Goal: Check status: Check status

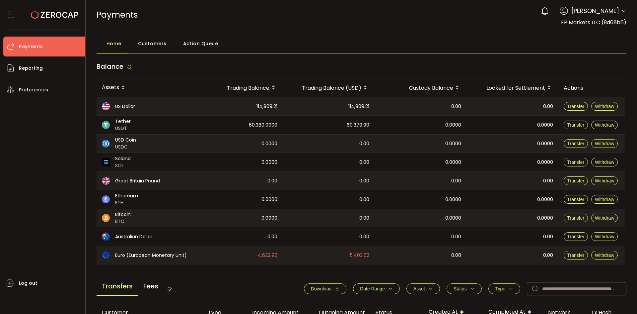
scroll to position [133, 0]
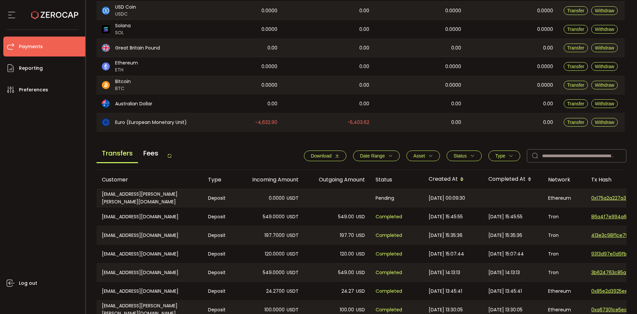
click at [497, 159] on button "Type" at bounding box center [505, 155] width 32 height 11
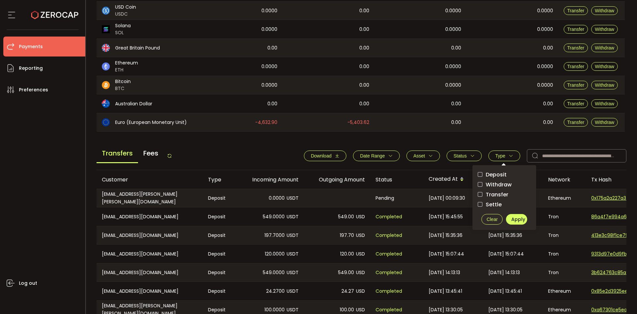
click at [497, 184] on span "Withdraw" at bounding box center [497, 184] width 29 height 6
click at [511, 217] on span "Apply" at bounding box center [518, 219] width 14 height 7
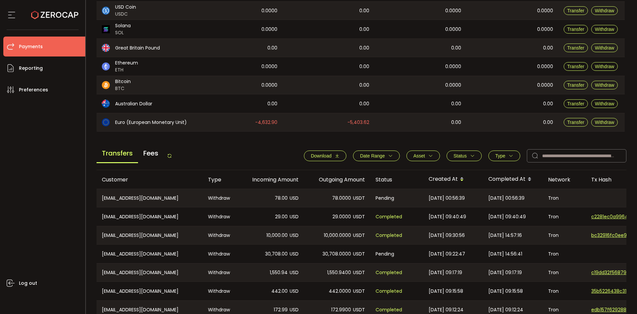
click at [463, 159] on button "Status" at bounding box center [464, 155] width 35 height 11
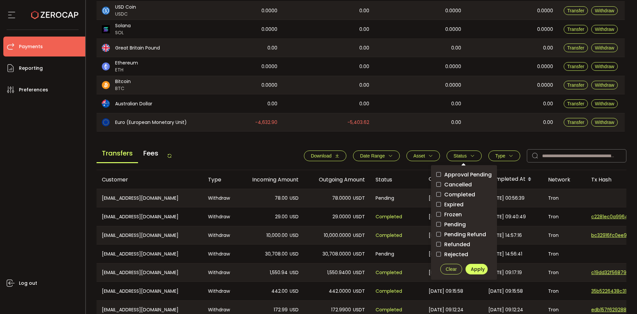
click at [455, 224] on span "Pending" at bounding box center [453, 224] width 25 height 6
click at [475, 266] on span "Apply" at bounding box center [478, 269] width 14 height 7
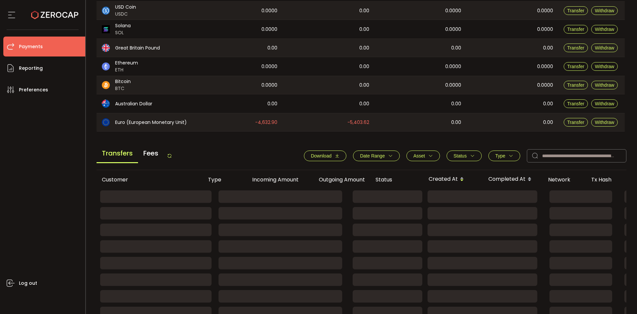
scroll to position [109, 0]
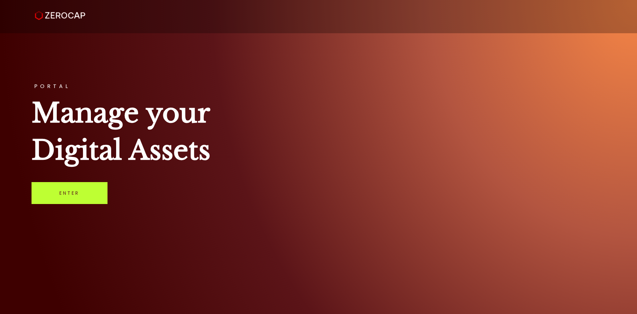
click at [89, 193] on link "Enter" at bounding box center [70, 193] width 76 height 22
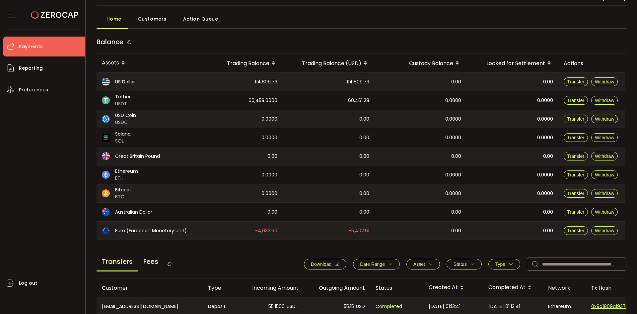
scroll to position [100, 0]
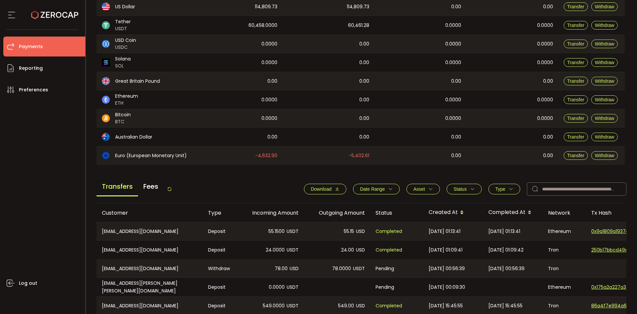
click at [501, 190] on span "Type" at bounding box center [501, 188] width 10 height 5
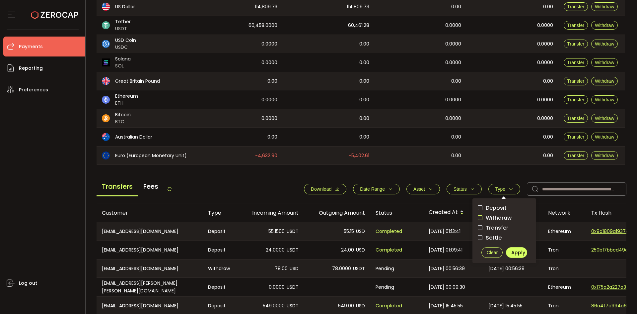
click at [480, 216] on span "checkbox-group" at bounding box center [480, 217] width 5 height 5
click at [517, 249] on span "Apply" at bounding box center [518, 252] width 14 height 7
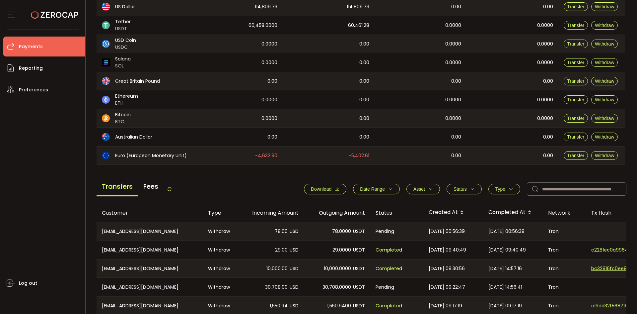
click at [470, 190] on icon "button" at bounding box center [472, 189] width 5 height 5
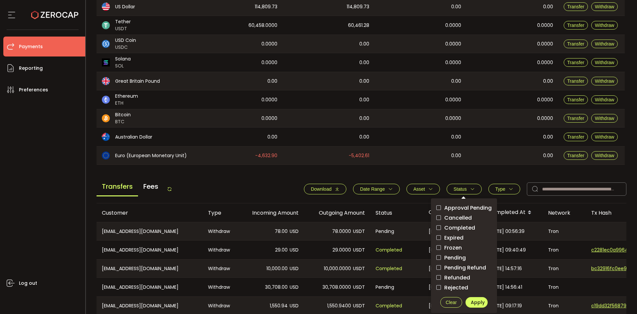
drag, startPoint x: 453, startPoint y: 255, endPoint x: 456, endPoint y: 266, distance: 11.7
click at [453, 255] on span "Pending" at bounding box center [453, 257] width 25 height 6
click at [475, 304] on span "Apply" at bounding box center [478, 302] width 14 height 7
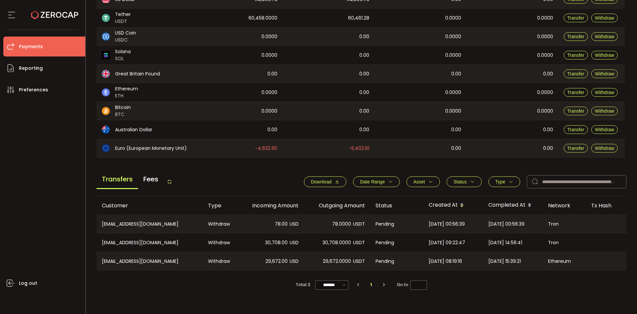
scroll to position [109, 0]
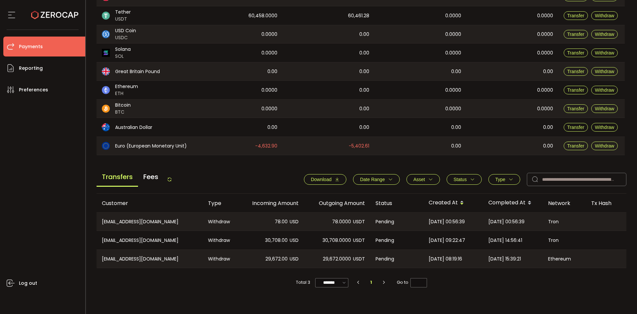
click at [505, 174] on button "Type" at bounding box center [505, 179] width 32 height 11
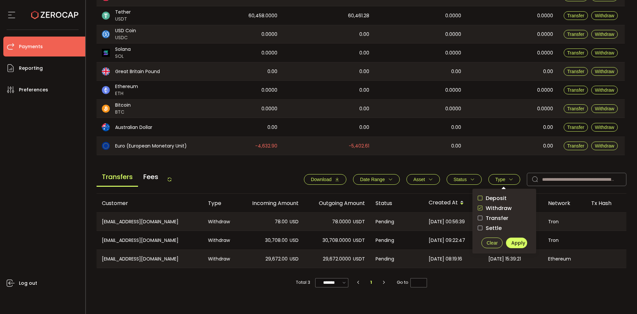
click at [479, 198] on span "checkbox-group" at bounding box center [480, 197] width 5 height 5
click at [478, 206] on span "checkbox-group" at bounding box center [480, 207] width 5 height 5
click at [511, 242] on span "Apply" at bounding box center [518, 242] width 14 height 7
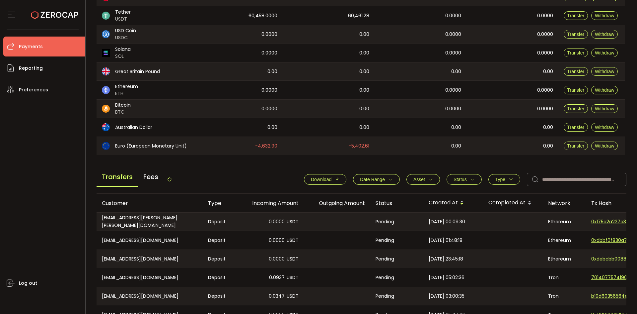
click at [470, 178] on icon "button" at bounding box center [472, 179] width 5 height 5
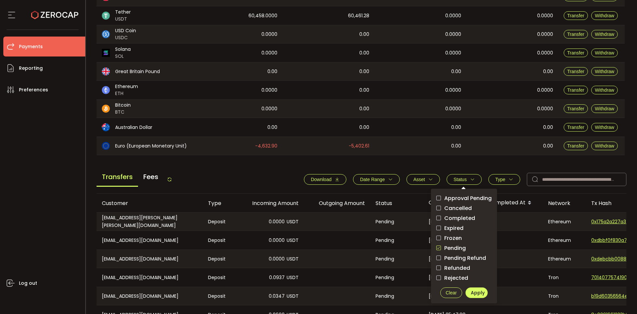
click at [437, 246] on span "checkbox-group" at bounding box center [438, 247] width 5 height 5
click at [471, 290] on span "Apply" at bounding box center [478, 292] width 14 height 7
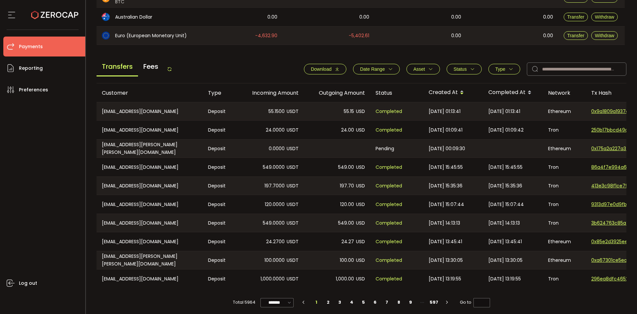
scroll to position [224, 0]
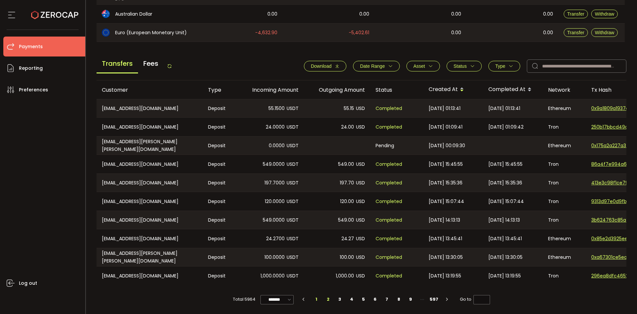
click at [324, 296] on li "2" at bounding box center [328, 298] width 12 height 9
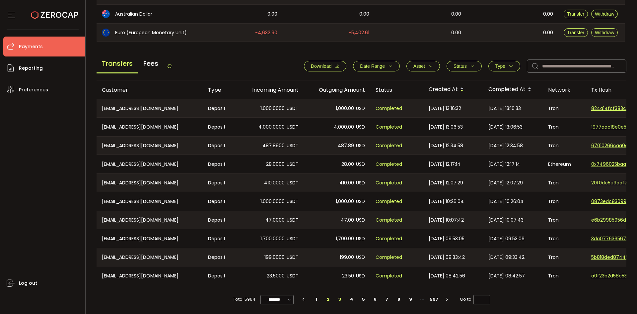
click at [340, 297] on li "3" at bounding box center [340, 298] width 12 height 9
click at [350, 299] on li "4" at bounding box center [352, 298] width 12 height 9
click at [268, 197] on span "1,970.2500" at bounding box center [273, 201] width 24 height 8
click at [418, 205] on div "Completed" at bounding box center [396, 201] width 53 height 19
click at [510, 64] on icon "button" at bounding box center [511, 66] width 5 height 5
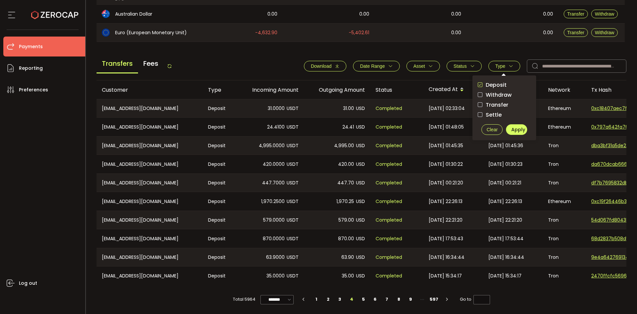
click at [487, 93] on span "Withdraw" at bounding box center [497, 95] width 29 height 6
click at [474, 80] on div "Deposit Withdraw Transfer Settle Clear Apply" at bounding box center [505, 107] width 64 height 65
click at [478, 82] on span "checkbox-group" at bounding box center [480, 84] width 5 height 5
click at [516, 126] on span "Apply" at bounding box center [518, 129] width 14 height 7
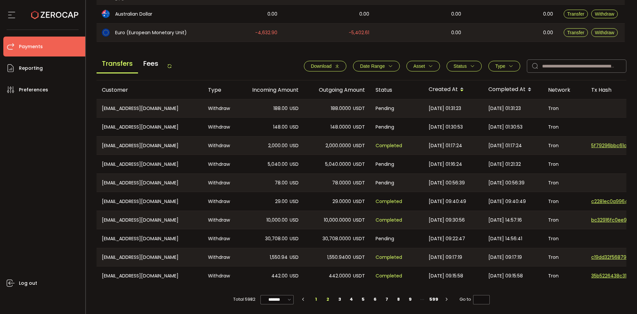
click at [327, 298] on li "2" at bounding box center [328, 298] width 12 height 9
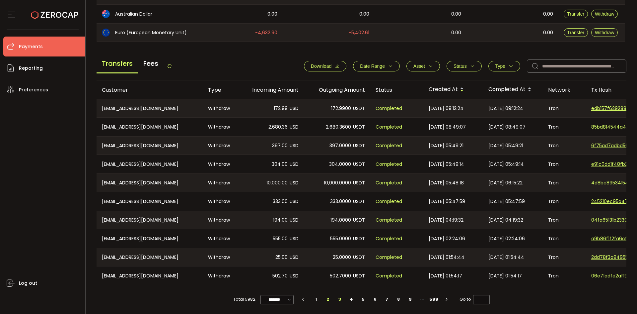
click at [341, 299] on li "3" at bounding box center [340, 298] width 12 height 9
click at [351, 300] on li "4" at bounding box center [352, 298] width 12 height 9
click at [327, 296] on li "2" at bounding box center [328, 298] width 12 height 9
click at [317, 298] on li "1" at bounding box center [316, 298] width 12 height 9
type input "*"
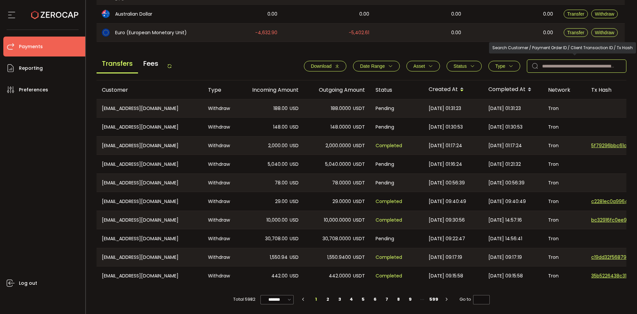
click at [584, 59] on input "text" at bounding box center [577, 65] width 100 height 13
paste input "**********"
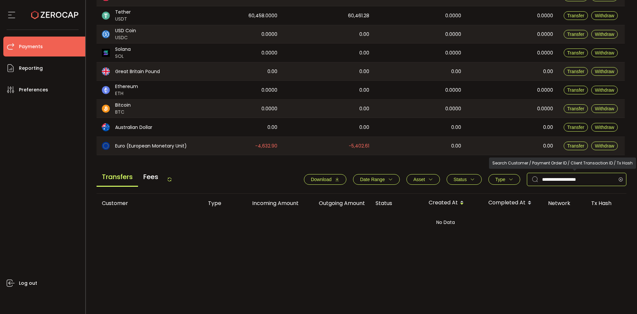
scroll to position [64, 0]
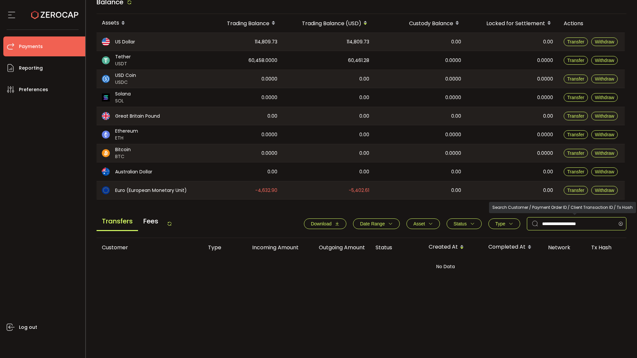
type input "**********"
click at [619, 224] on icon at bounding box center [621, 223] width 8 height 13
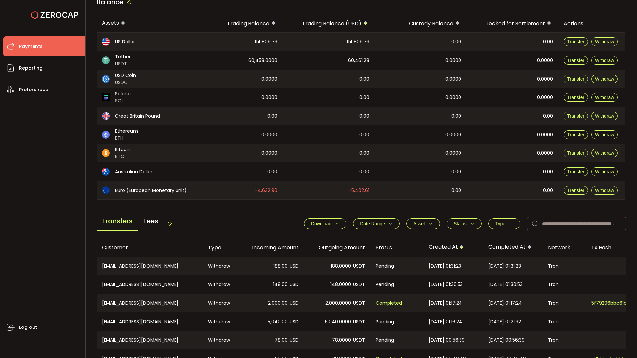
click at [130, 264] on div "CN-437551774@qq.com" at bounding box center [150, 266] width 106 height 18
copy div "CN-437551774@qq.com"
click at [552, 222] on input "text" at bounding box center [577, 223] width 100 height 13
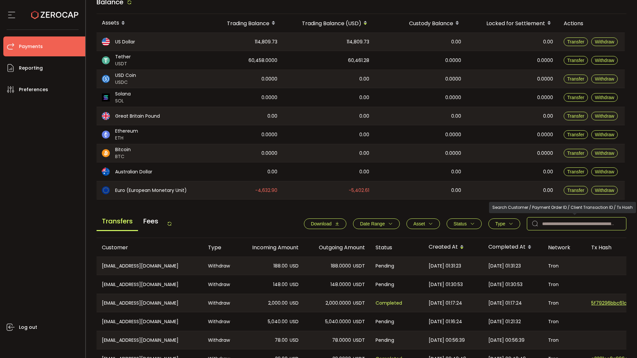
paste input "**********"
type input "**********"
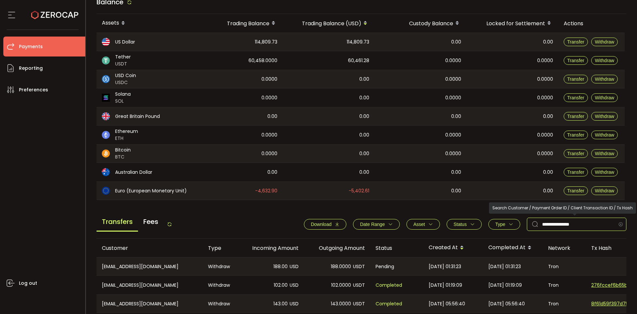
click at [621, 222] on icon at bounding box center [621, 223] width 8 height 13
paste input "**********"
type input "**********"
